Goal: Transaction & Acquisition: Purchase product/service

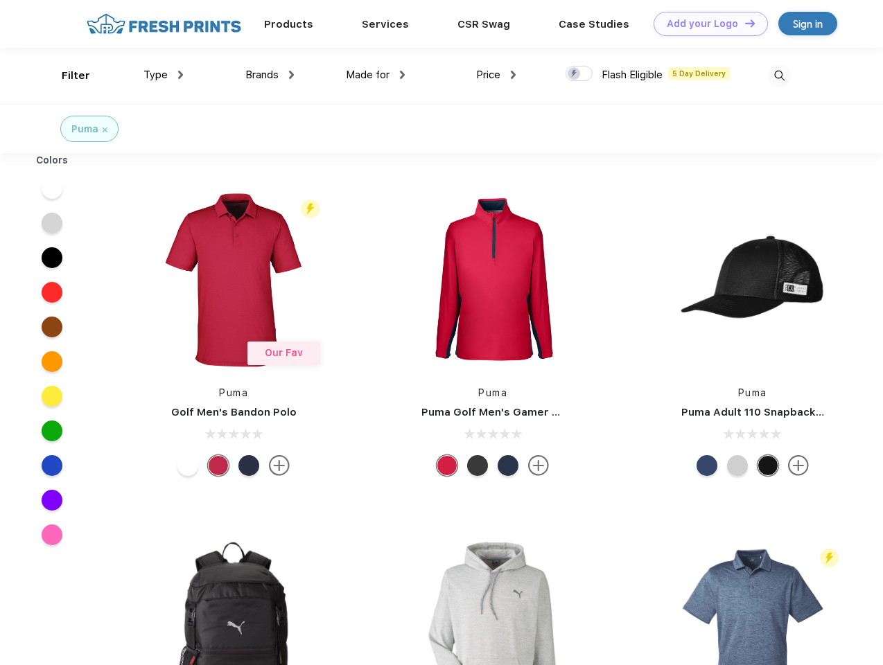
scroll to position [1, 0]
click at [706, 24] on link "Add your Logo Design Tool" at bounding box center [711, 24] width 114 height 24
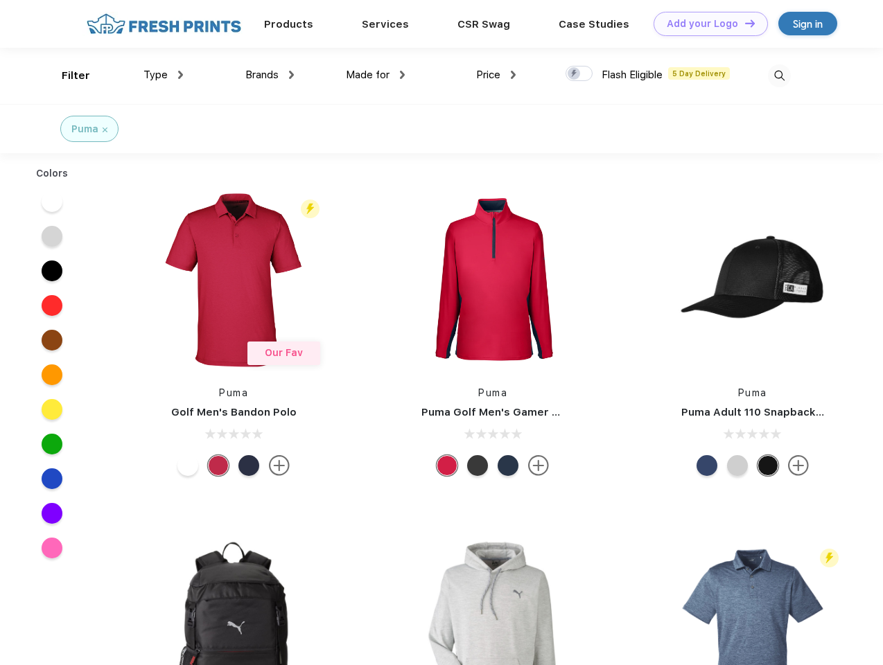
click at [0, 0] on div "Design Tool" at bounding box center [0, 0] width 0 height 0
click at [744, 23] on link "Add your Logo Design Tool" at bounding box center [711, 24] width 114 height 24
click at [67, 76] on div "Filter" at bounding box center [76, 76] width 28 height 16
click at [164, 75] on span "Type" at bounding box center [155, 75] width 24 height 12
click at [270, 75] on span "Brands" at bounding box center [261, 75] width 33 height 12
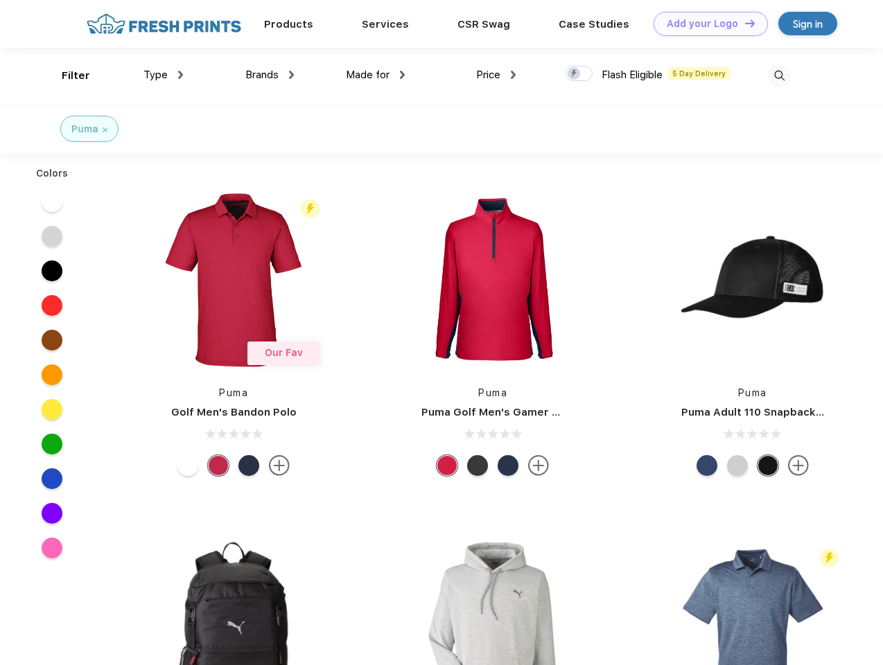
click at [376, 75] on span "Made for" at bounding box center [368, 75] width 44 height 12
click at [496, 75] on span "Price" at bounding box center [488, 75] width 24 height 12
click at [580, 74] on div at bounding box center [579, 73] width 27 height 15
click at [575, 74] on input "checkbox" at bounding box center [570, 69] width 9 height 9
click at [779, 76] on img at bounding box center [779, 75] width 23 height 23
